Goal: Download file/media

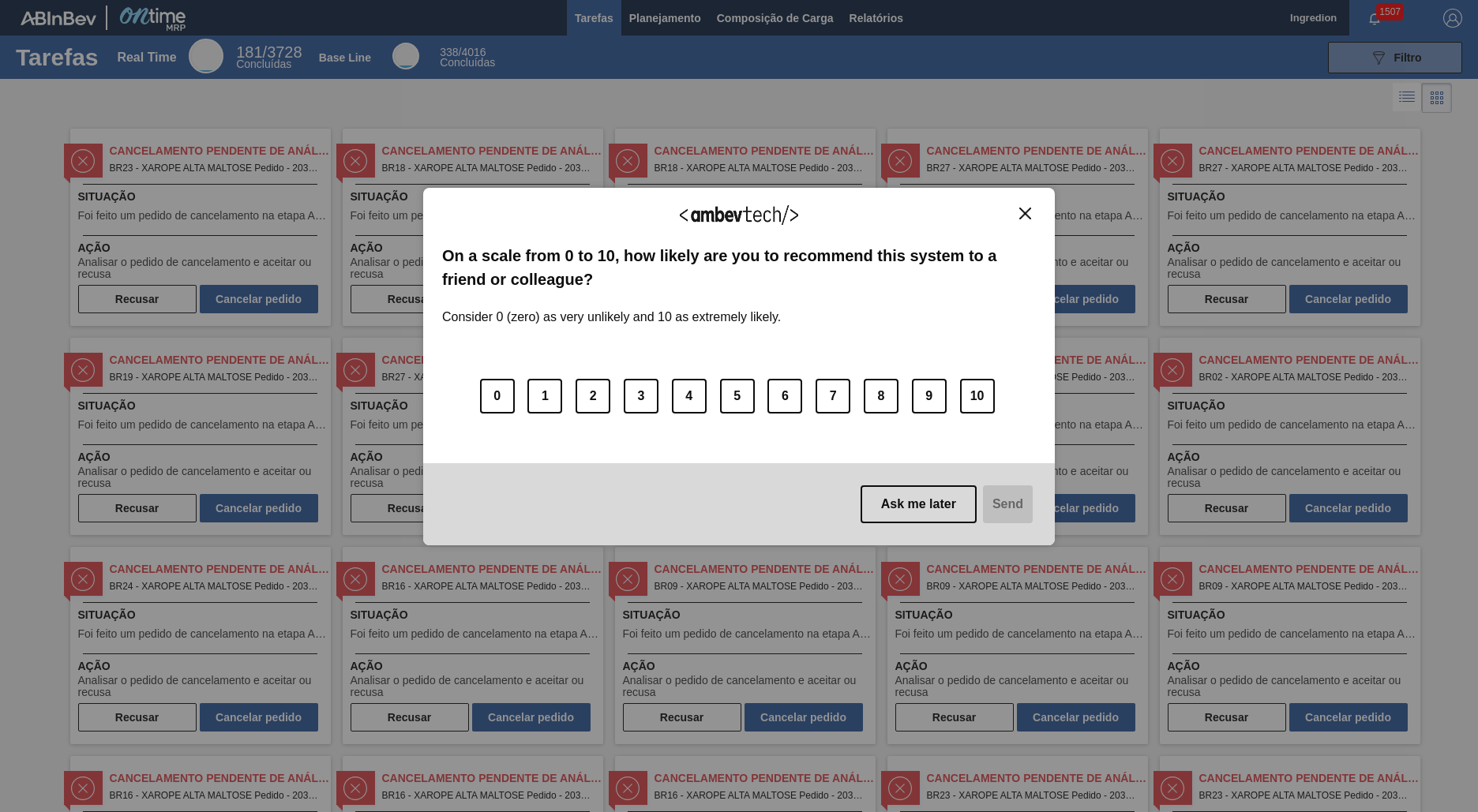
click at [1025, 213] on img "Close" at bounding box center [1025, 213] width 12 height 12
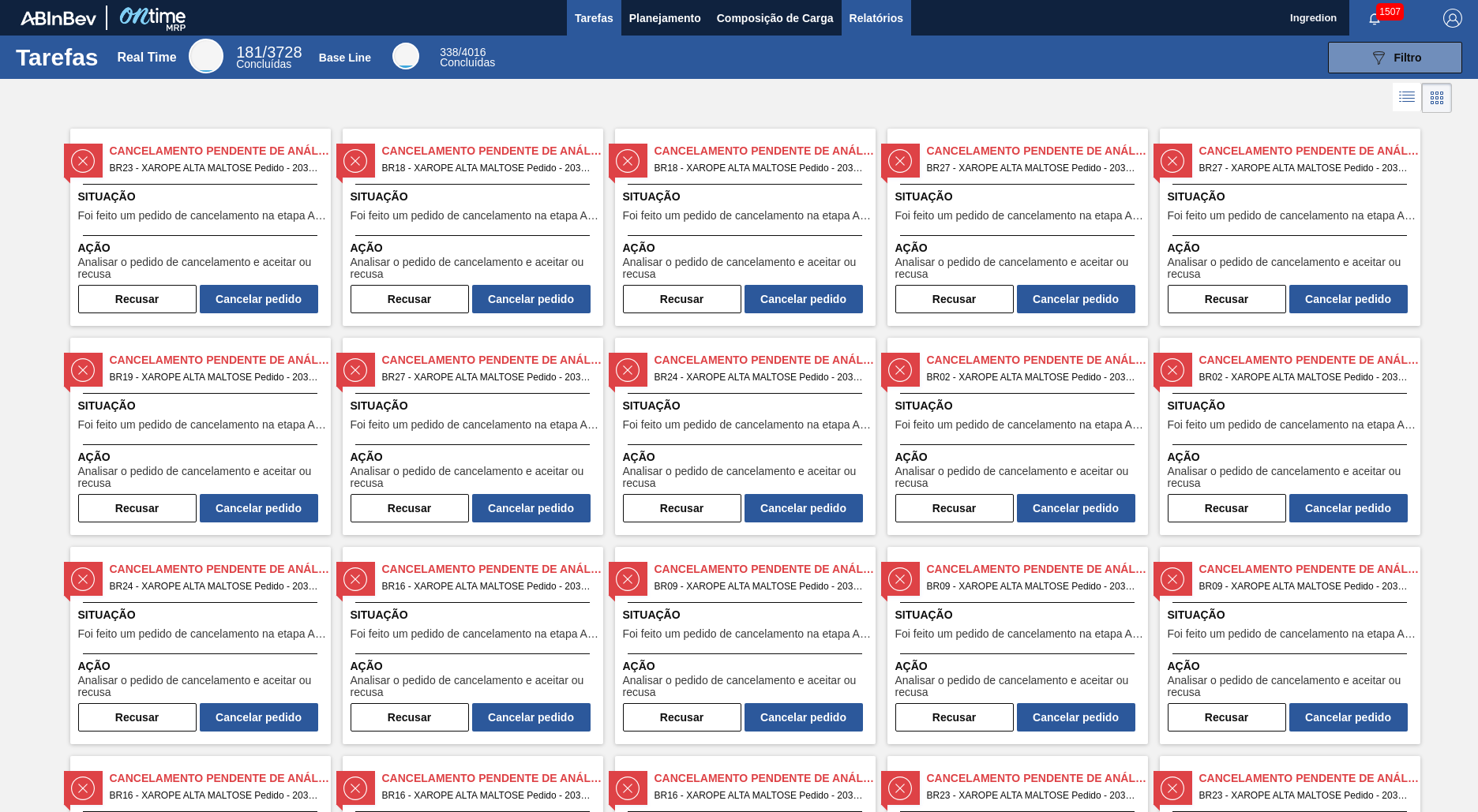
click at [875, 18] on span "Relatórios" at bounding box center [877, 18] width 54 height 19
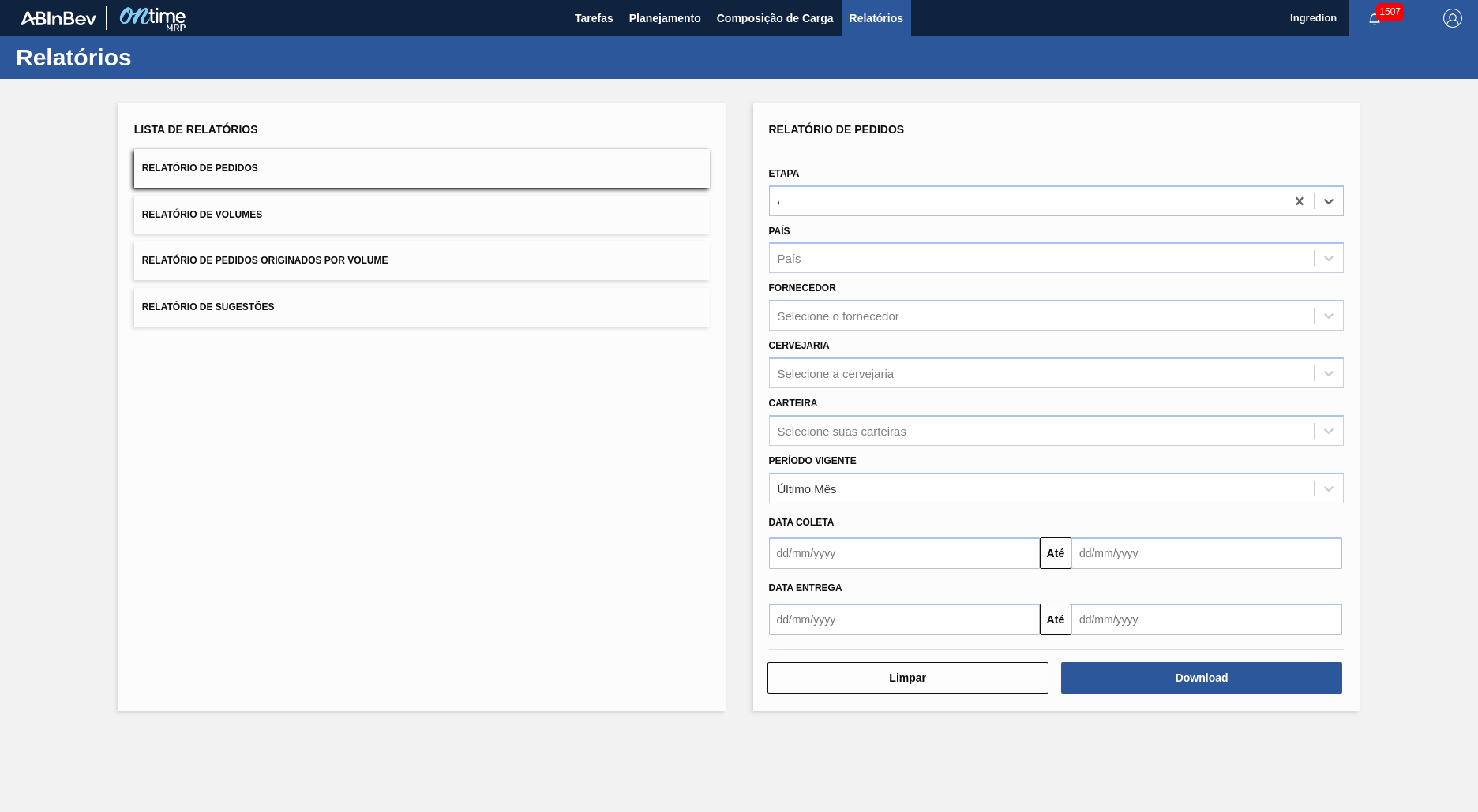
type input "Aguardando Faturamento"
type input "Xarope"
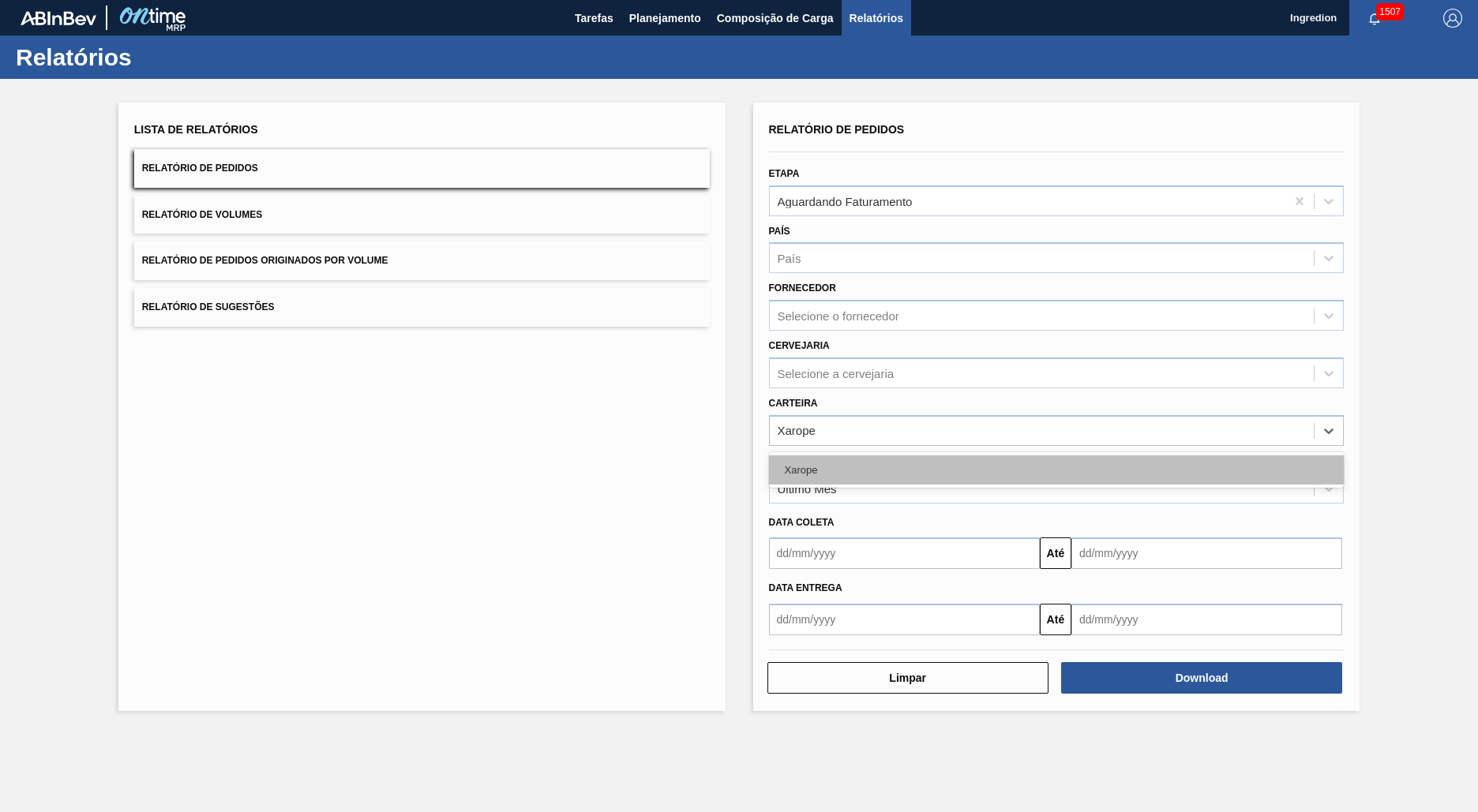
click at [1055, 470] on div "Xarope" at bounding box center [1056, 470] width 575 height 30
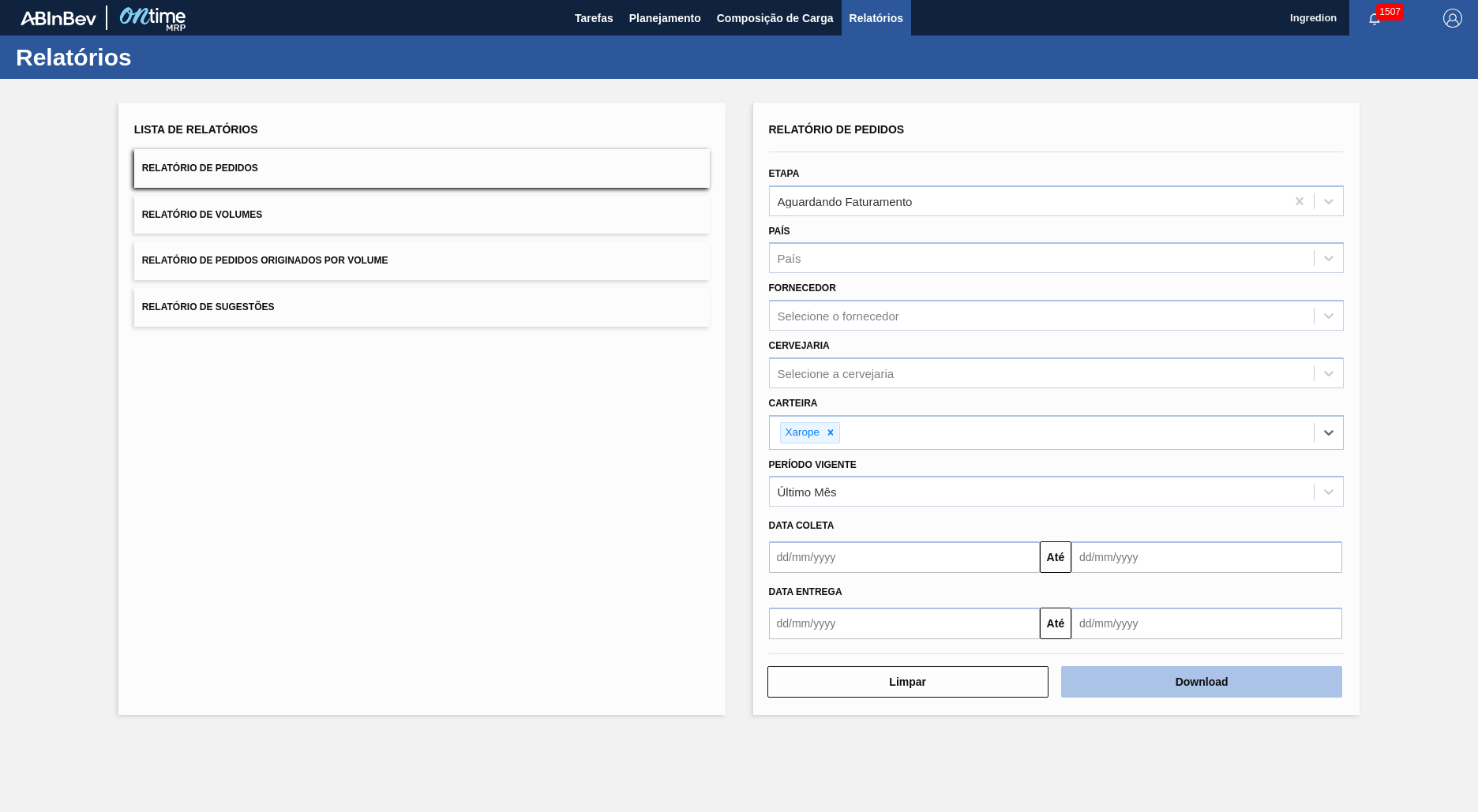
click at [1201, 682] on button "Download" at bounding box center [1201, 681] width 281 height 31
